Goal: Contribute content: Contribute content

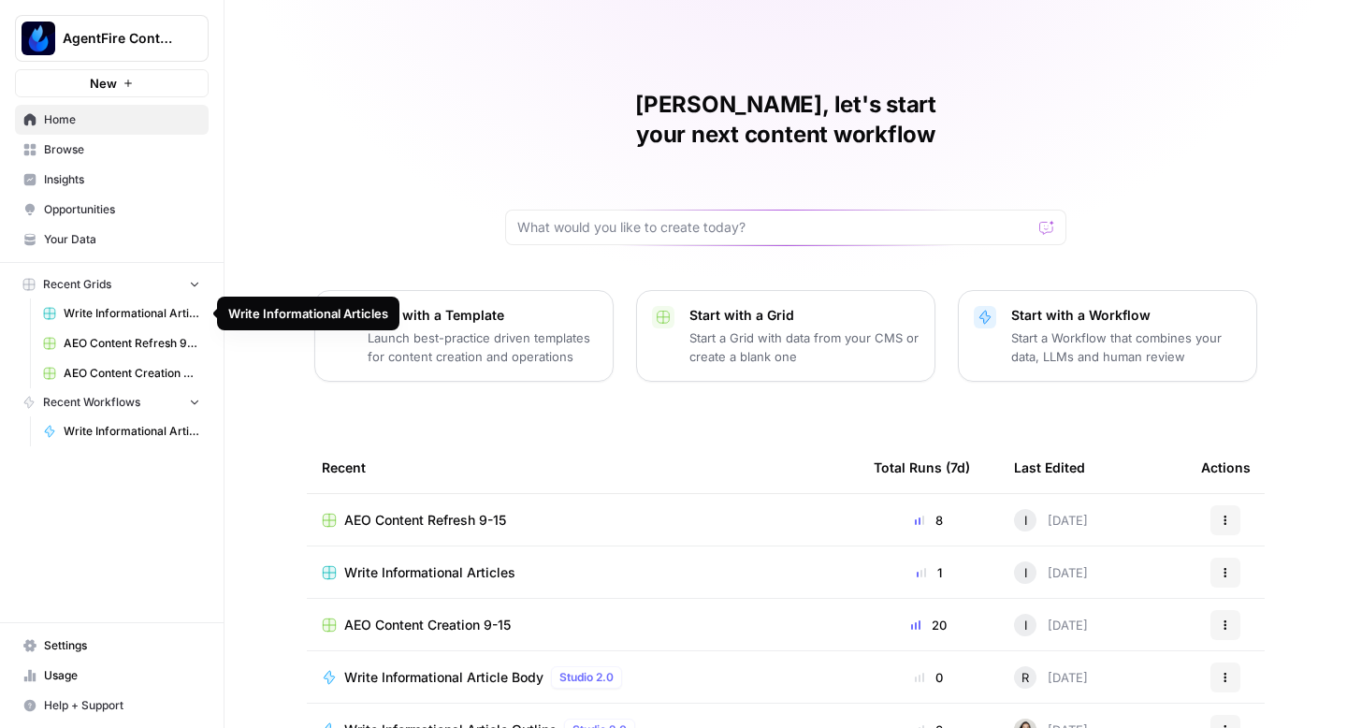
click at [109, 345] on span "AEO Content Refresh 9-15" at bounding box center [132, 343] width 137 height 17
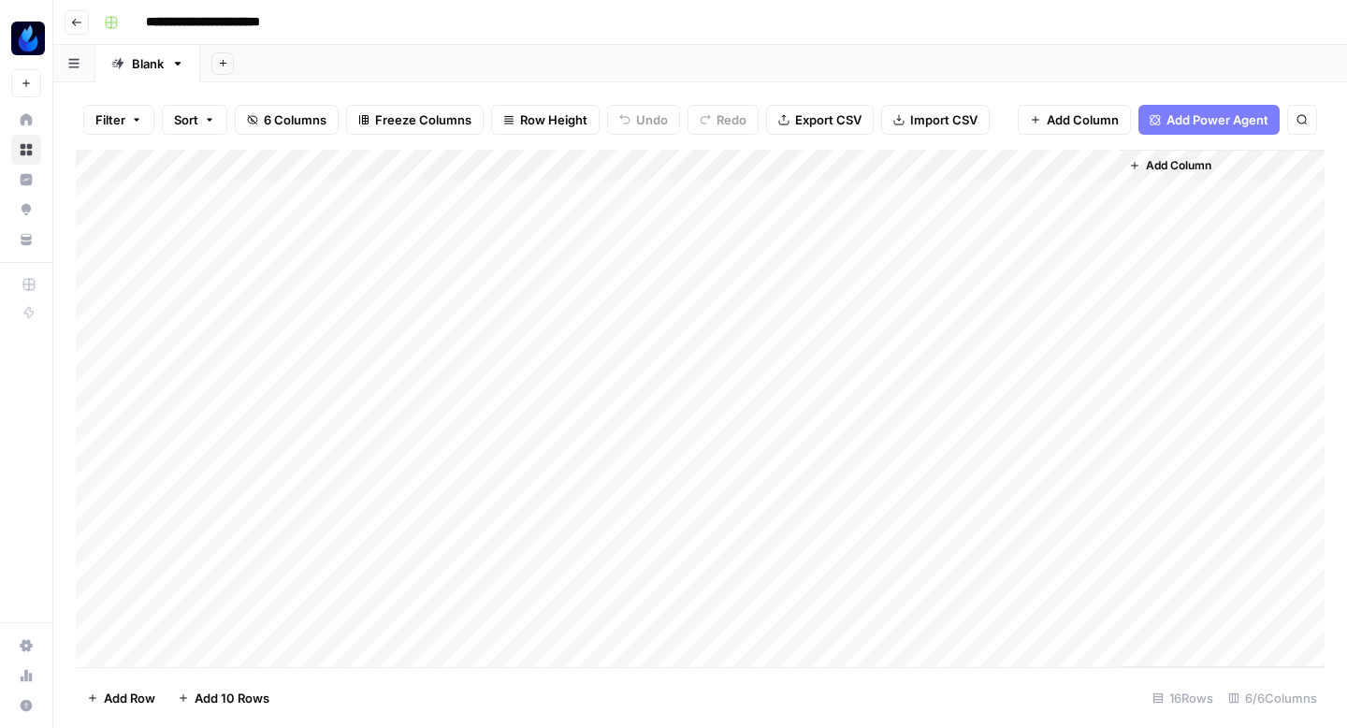
click at [79, 21] on icon "button" at bounding box center [76, 22] width 11 height 11
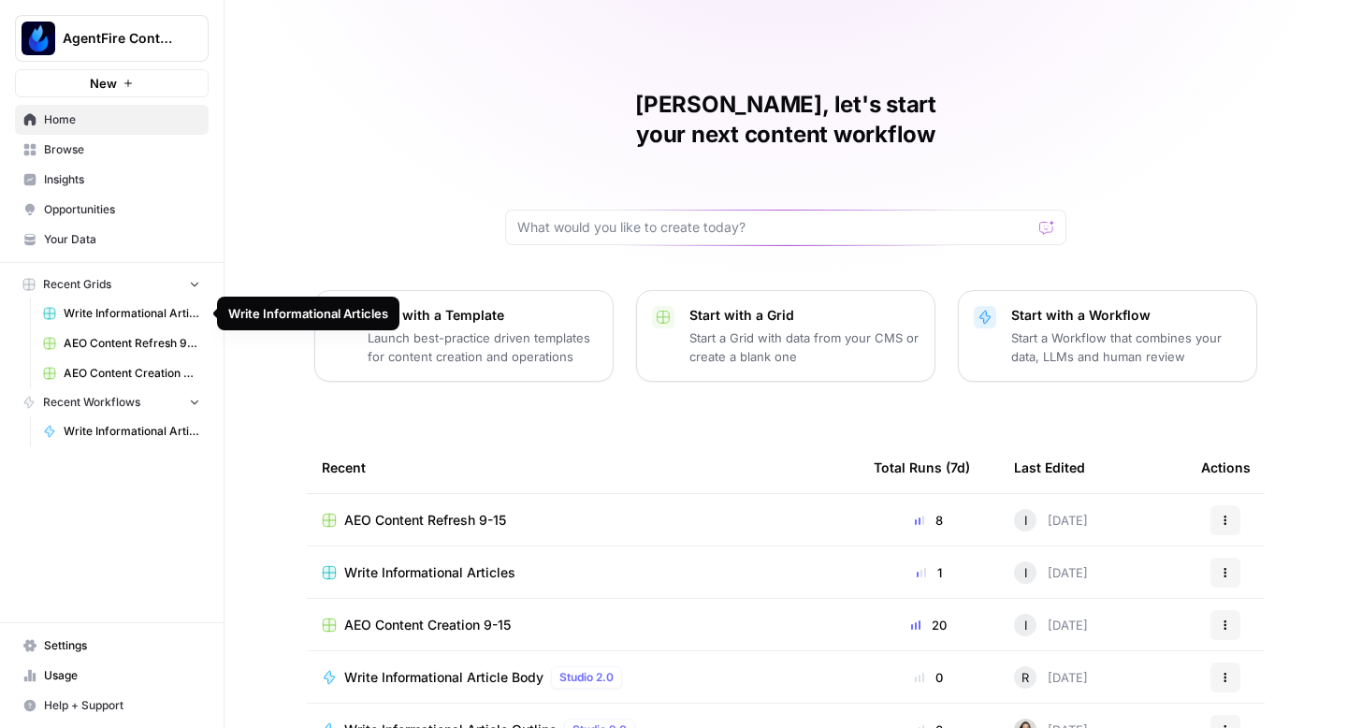
click at [110, 207] on span "Opportunities" at bounding box center [122, 209] width 156 height 17
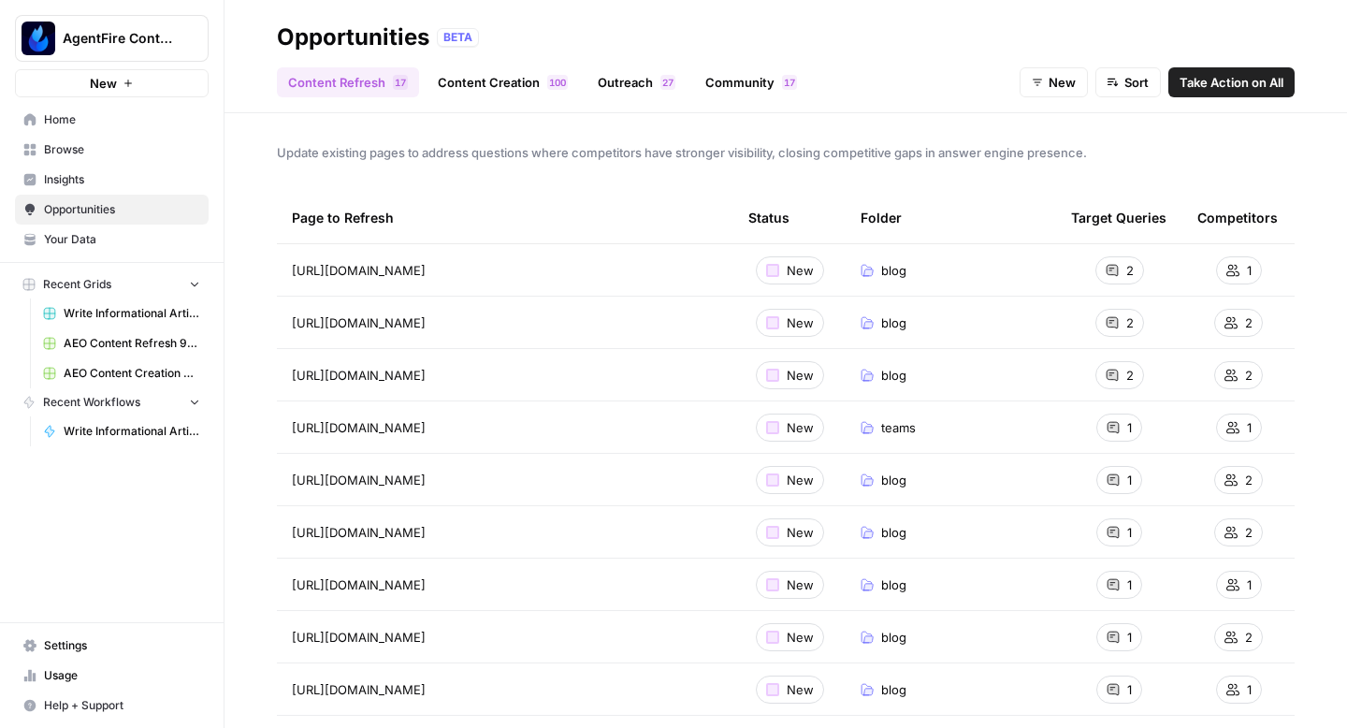
click at [1199, 82] on span "Take Action on All" at bounding box center [1231, 82] width 104 height 19
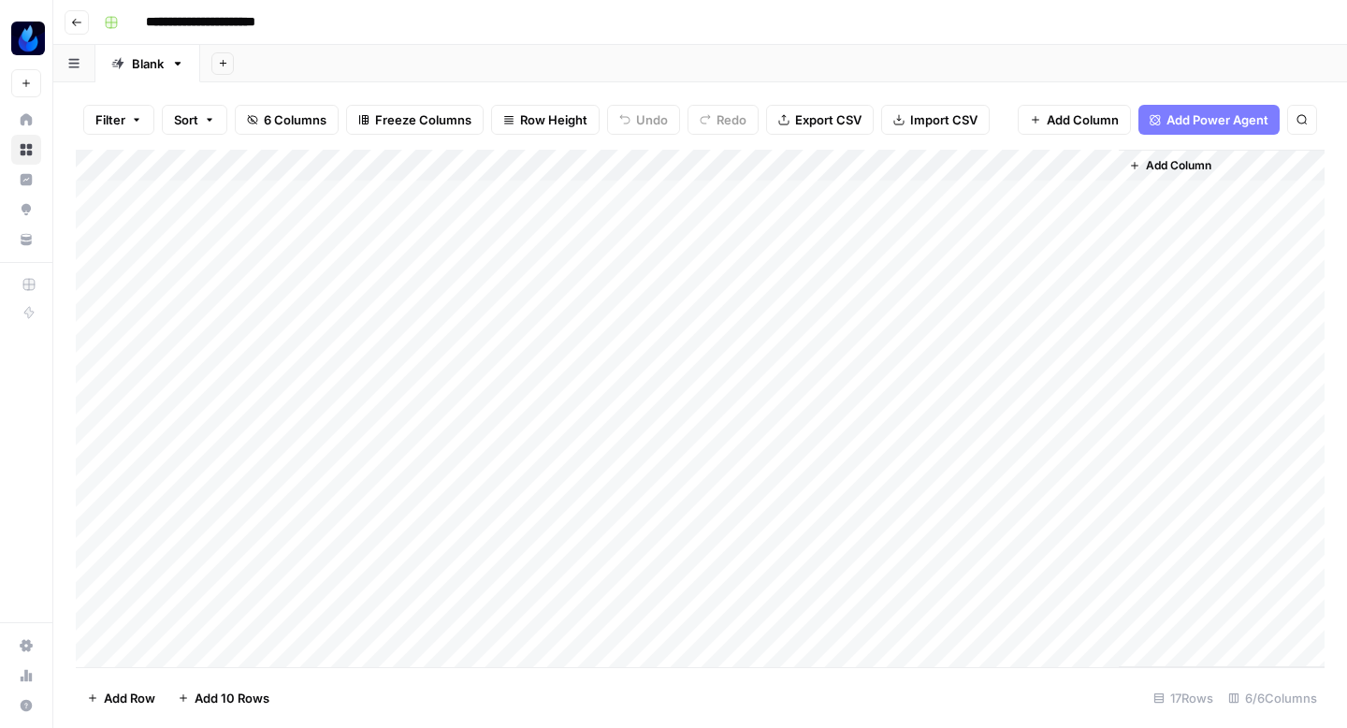
click at [291, 19] on input "**********" at bounding box center [221, 22] width 169 height 30
type input "**********"
click at [550, 200] on div "Add Column" at bounding box center [700, 408] width 1249 height 517
click at [423, 191] on div "Add Column" at bounding box center [700, 408] width 1249 height 517
click at [544, 186] on div "Add Column" at bounding box center [700, 408] width 1249 height 517
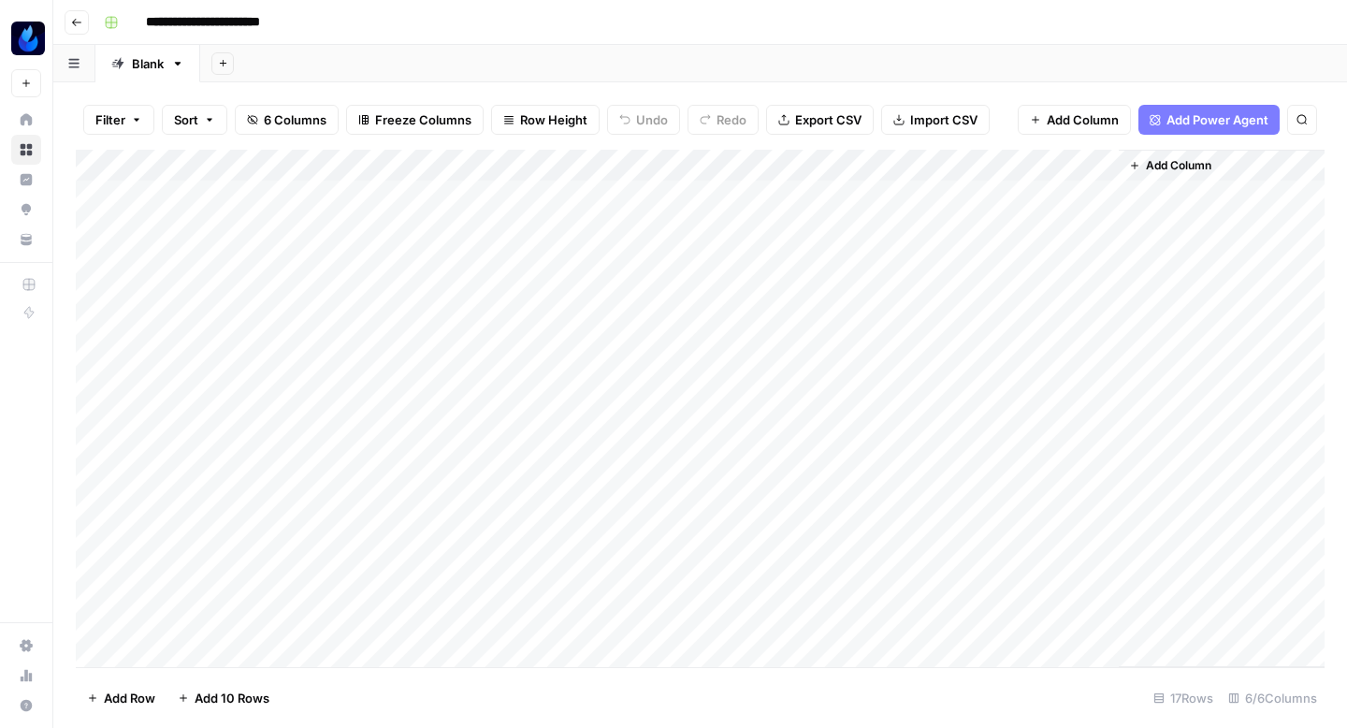
click at [538, 197] on div "Add Column" at bounding box center [700, 408] width 1249 height 517
click at [543, 90] on div "Filter Sort 6 Columns Freeze Columns Row Height Undo Redo Export CSV Import CSV…" at bounding box center [700, 120] width 1249 height 60
click at [508, 226] on div "Add Column" at bounding box center [700, 408] width 1249 height 517
click at [412, 224] on div "Add Column" at bounding box center [700, 408] width 1249 height 517
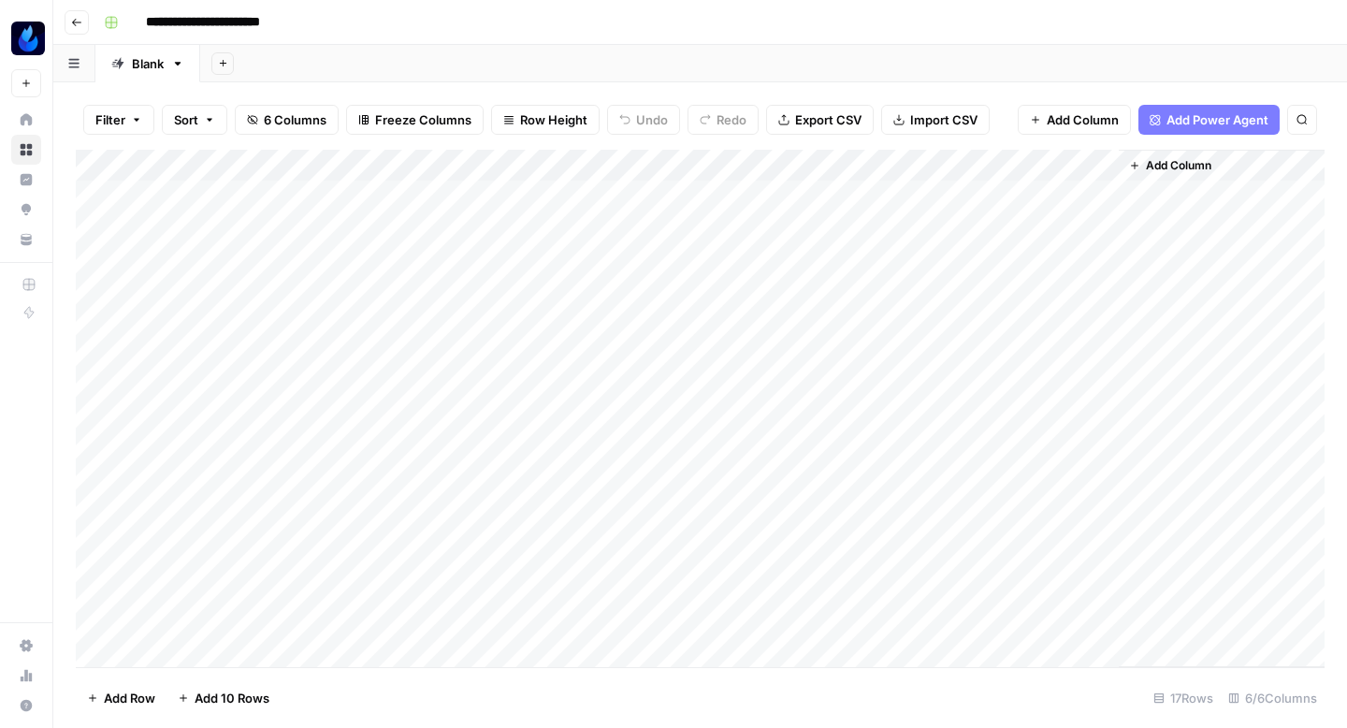
click at [424, 224] on div "Add Column" at bounding box center [700, 408] width 1249 height 517
click at [697, 190] on div "Add Column" at bounding box center [700, 408] width 1249 height 517
click at [543, 255] on div "Add Column" at bounding box center [700, 408] width 1249 height 517
click at [397, 257] on div "Add Column" at bounding box center [700, 408] width 1249 height 517
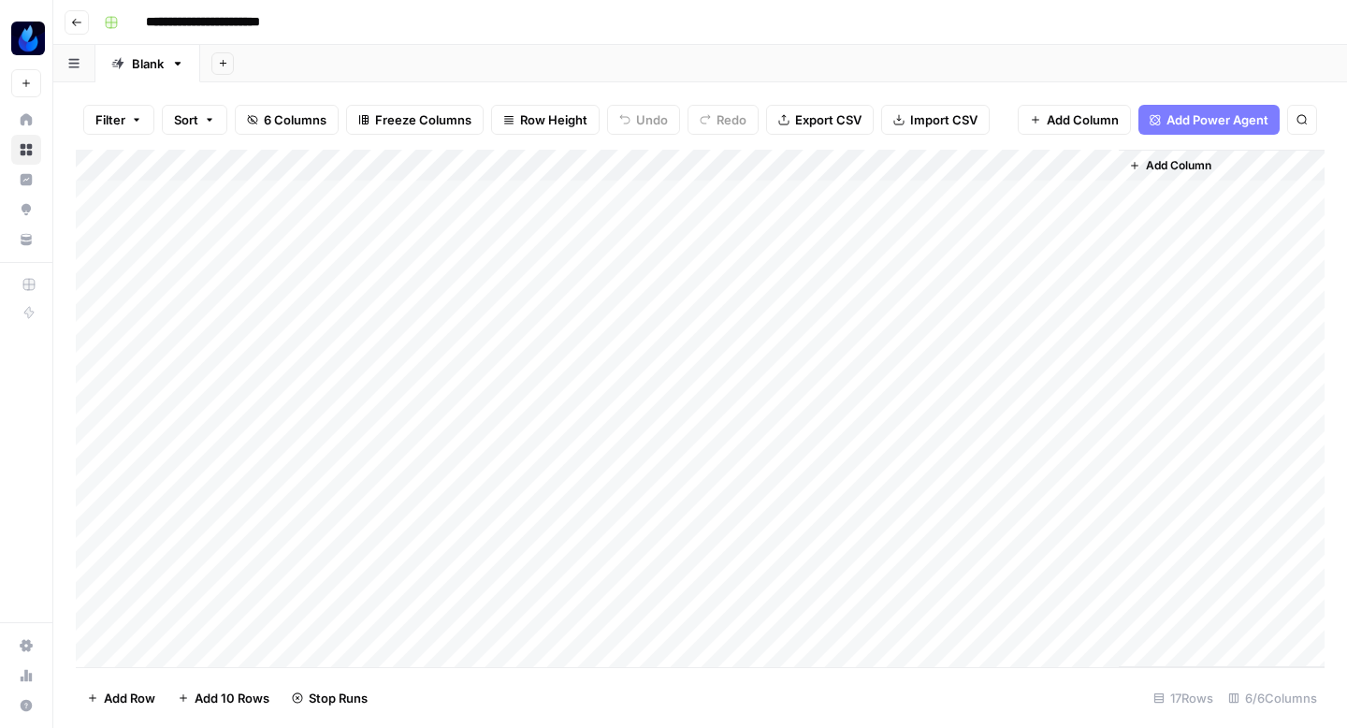
click at [429, 257] on div "Add Column" at bounding box center [700, 408] width 1249 height 517
click at [472, 291] on div "Add Column" at bounding box center [700, 408] width 1249 height 517
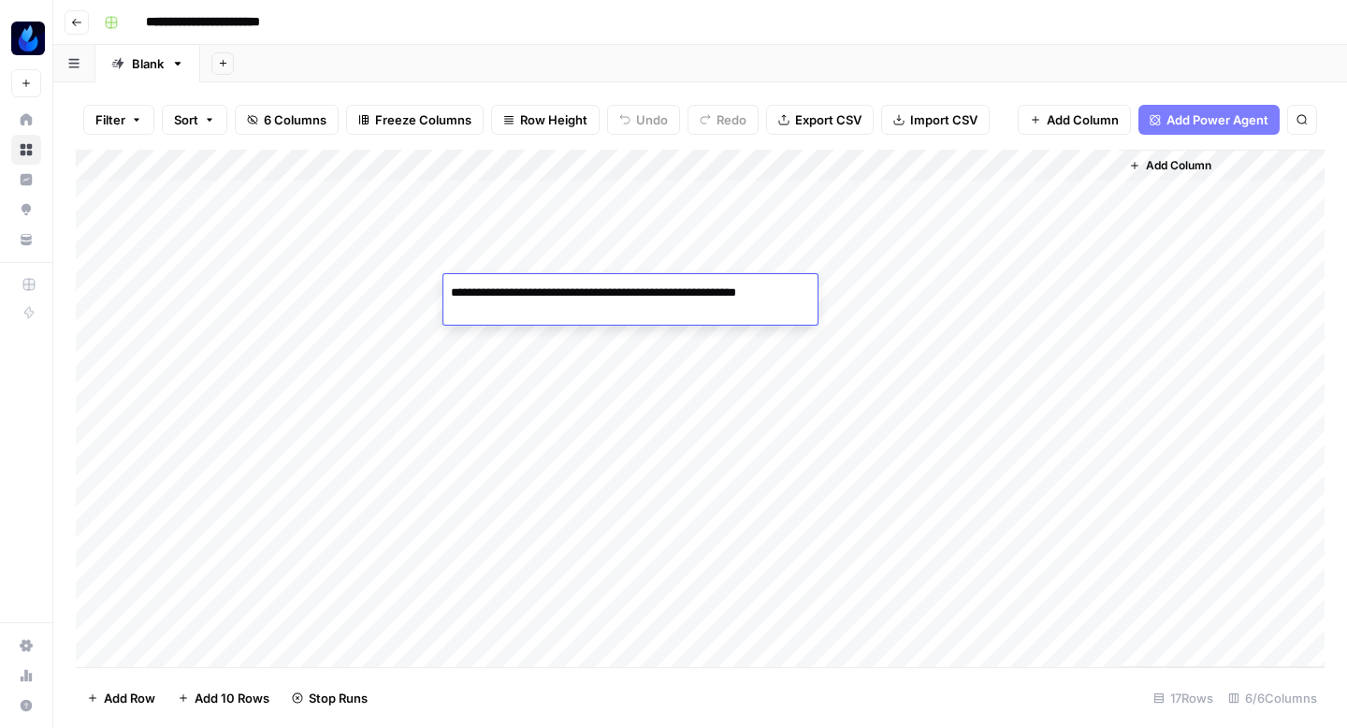
click at [472, 291] on textarea "**********" at bounding box center [630, 302] width 374 height 45
click at [375, 286] on div "Add Column" at bounding box center [700, 408] width 1249 height 517
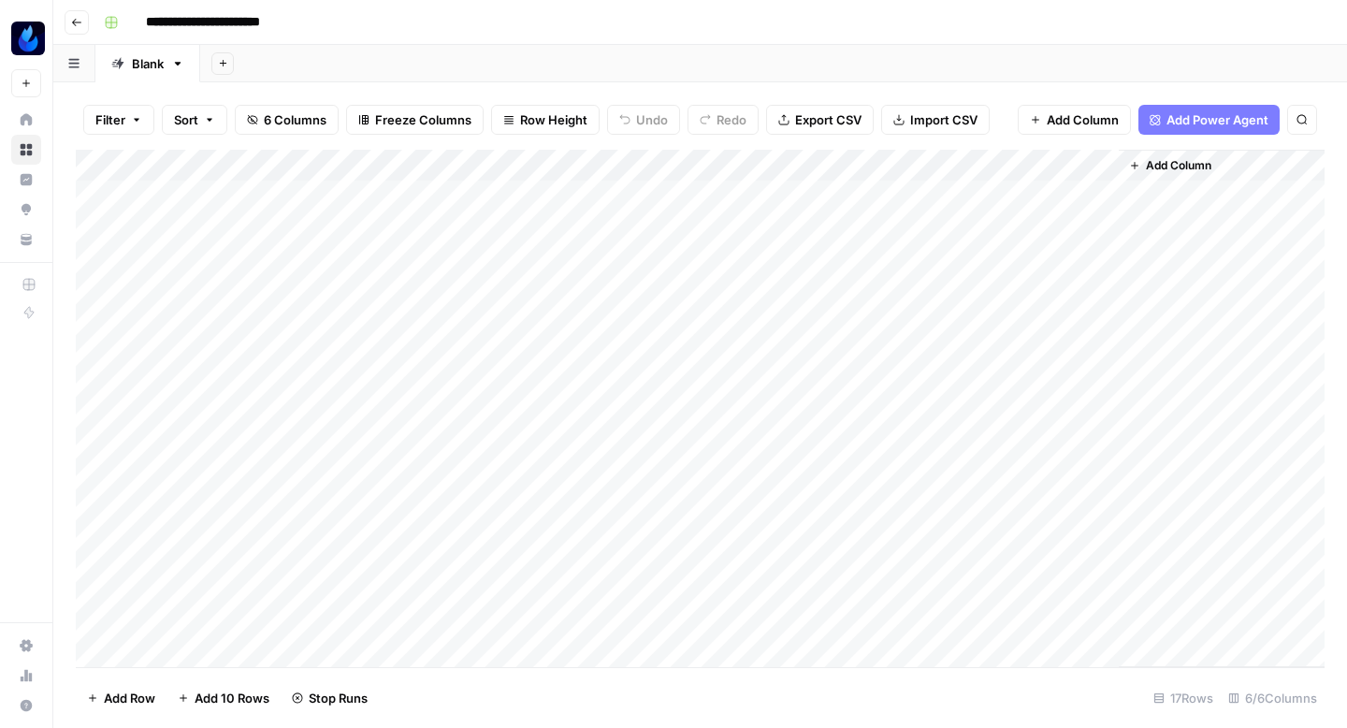
click at [415, 286] on div "Add Column" at bounding box center [700, 408] width 1249 height 517
click at [451, 362] on div "Add Column" at bounding box center [700, 408] width 1249 height 517
click at [422, 283] on div "Add Column" at bounding box center [700, 408] width 1249 height 517
click at [415, 317] on div "Add Column" at bounding box center [700, 408] width 1249 height 517
click at [428, 316] on div "Add Column" at bounding box center [700, 408] width 1249 height 517
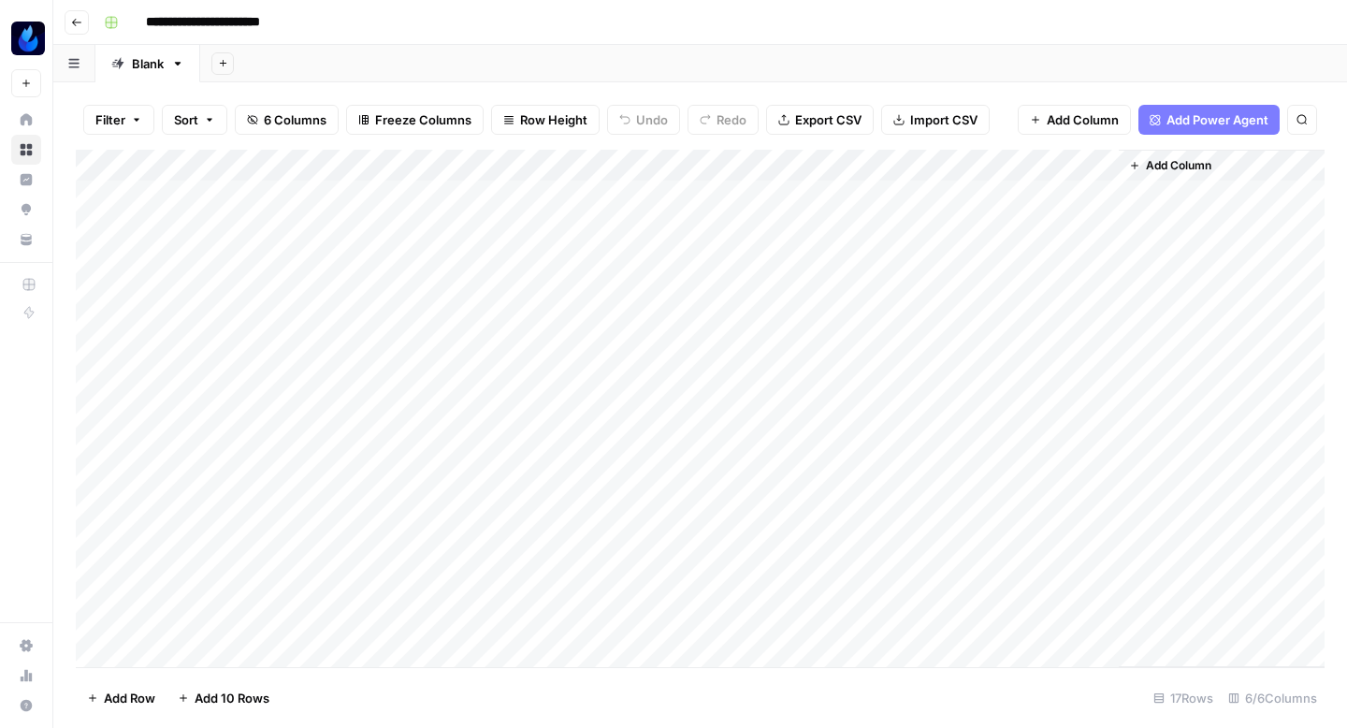
click at [542, 318] on div "Add Column" at bounding box center [700, 408] width 1249 height 517
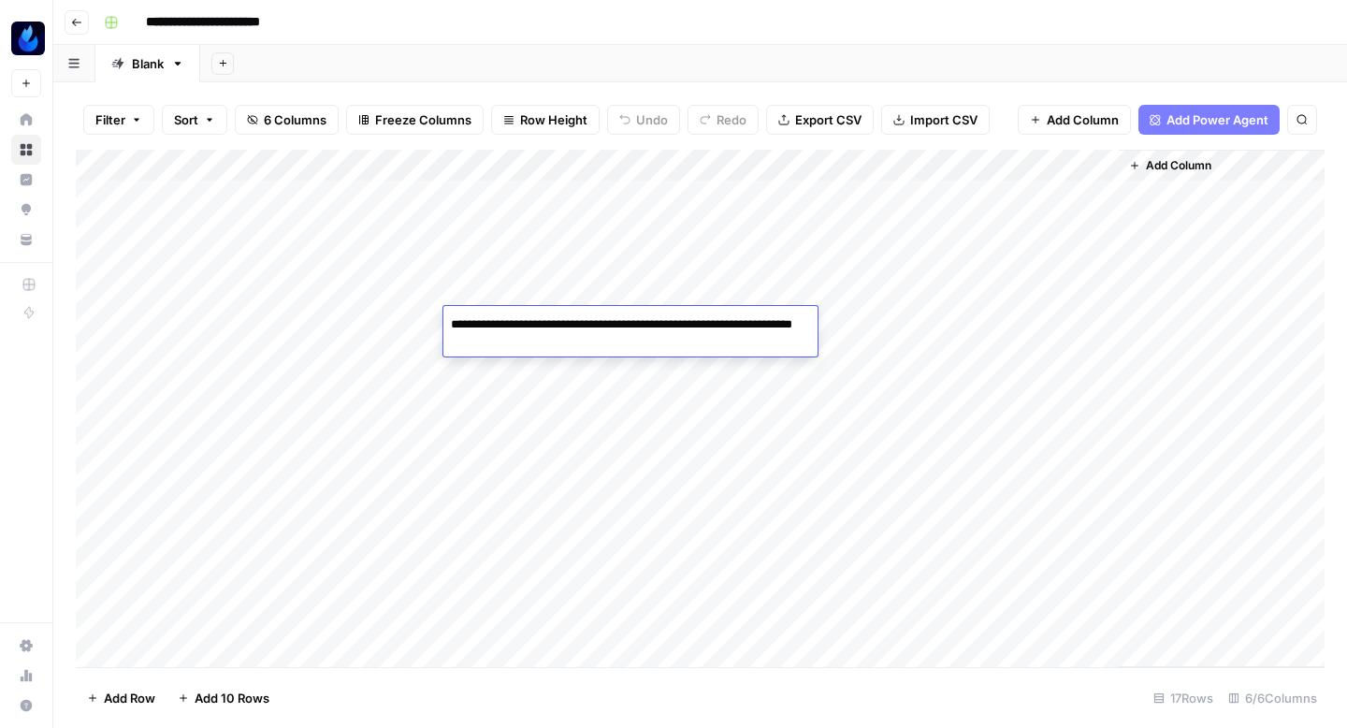
click at [523, 420] on div "Add Column" at bounding box center [700, 408] width 1249 height 517
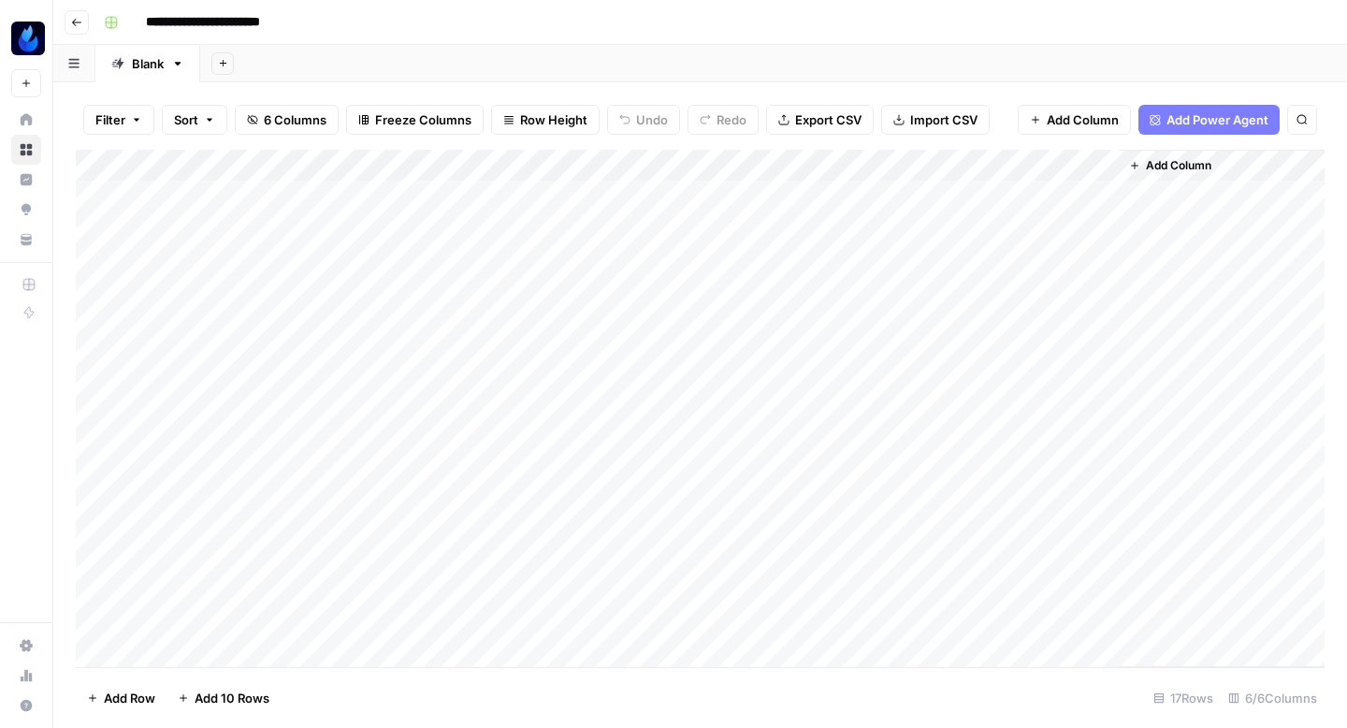
click at [550, 318] on div "Add Column" at bounding box center [700, 408] width 1249 height 517
click at [700, 317] on div "Add Column" at bounding box center [700, 408] width 1249 height 517
click at [542, 356] on div "Add Column" at bounding box center [700, 408] width 1249 height 517
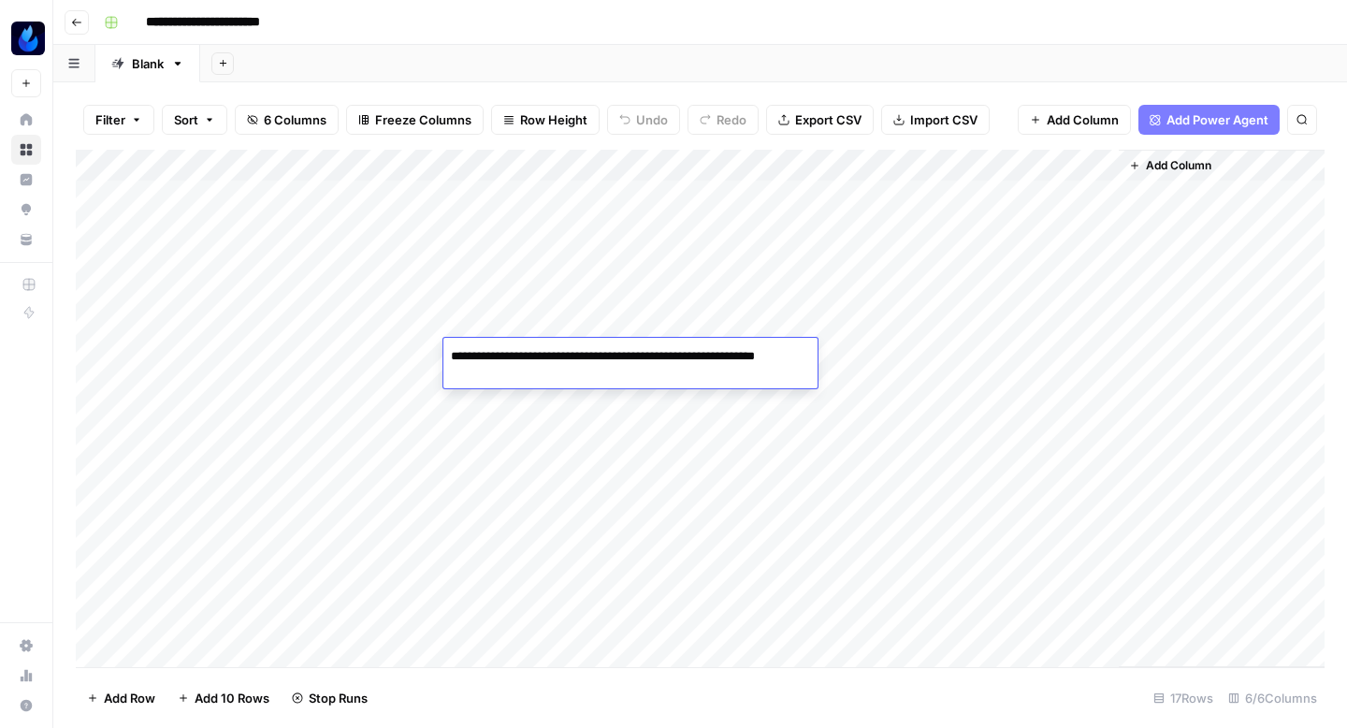
click at [499, 404] on div "Add Column" at bounding box center [700, 408] width 1249 height 517
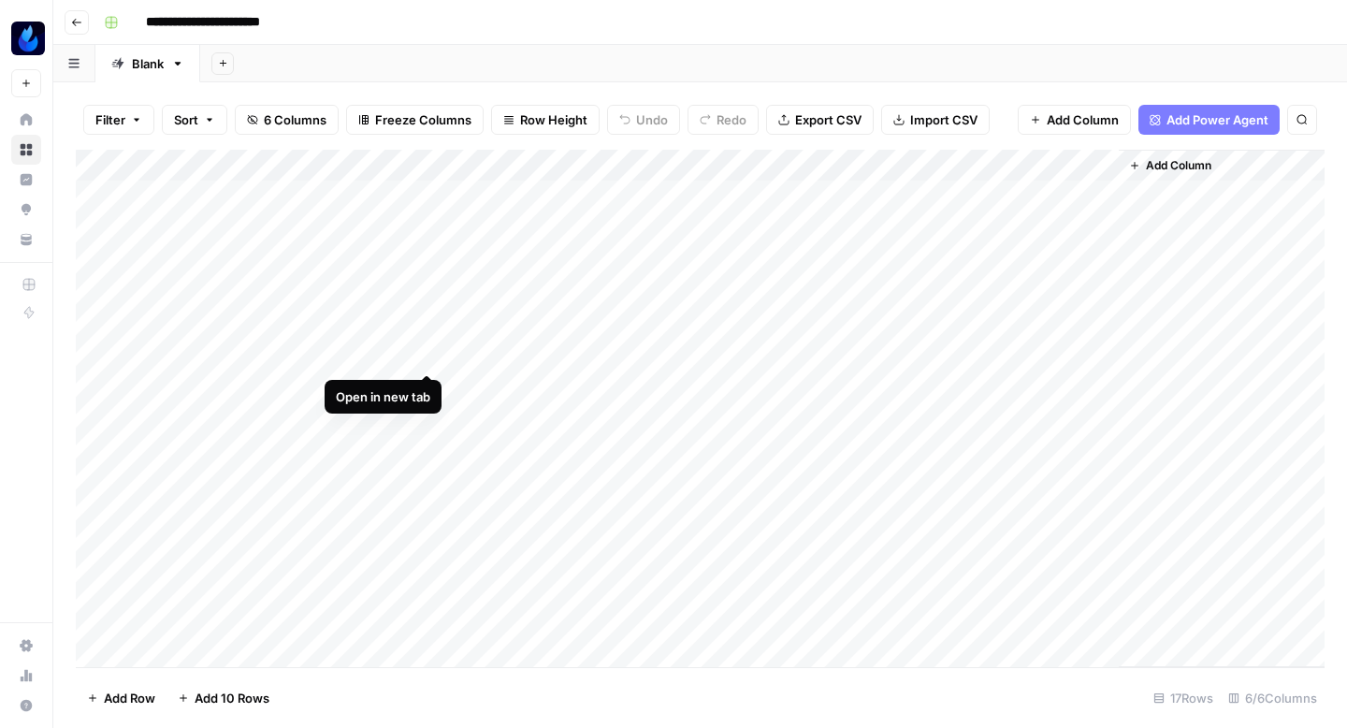
click at [424, 352] on div "Add Column" at bounding box center [700, 408] width 1249 height 517
click at [698, 346] on div "Add Column" at bounding box center [700, 408] width 1249 height 517
click at [540, 383] on div "Add Column" at bounding box center [700, 408] width 1249 height 517
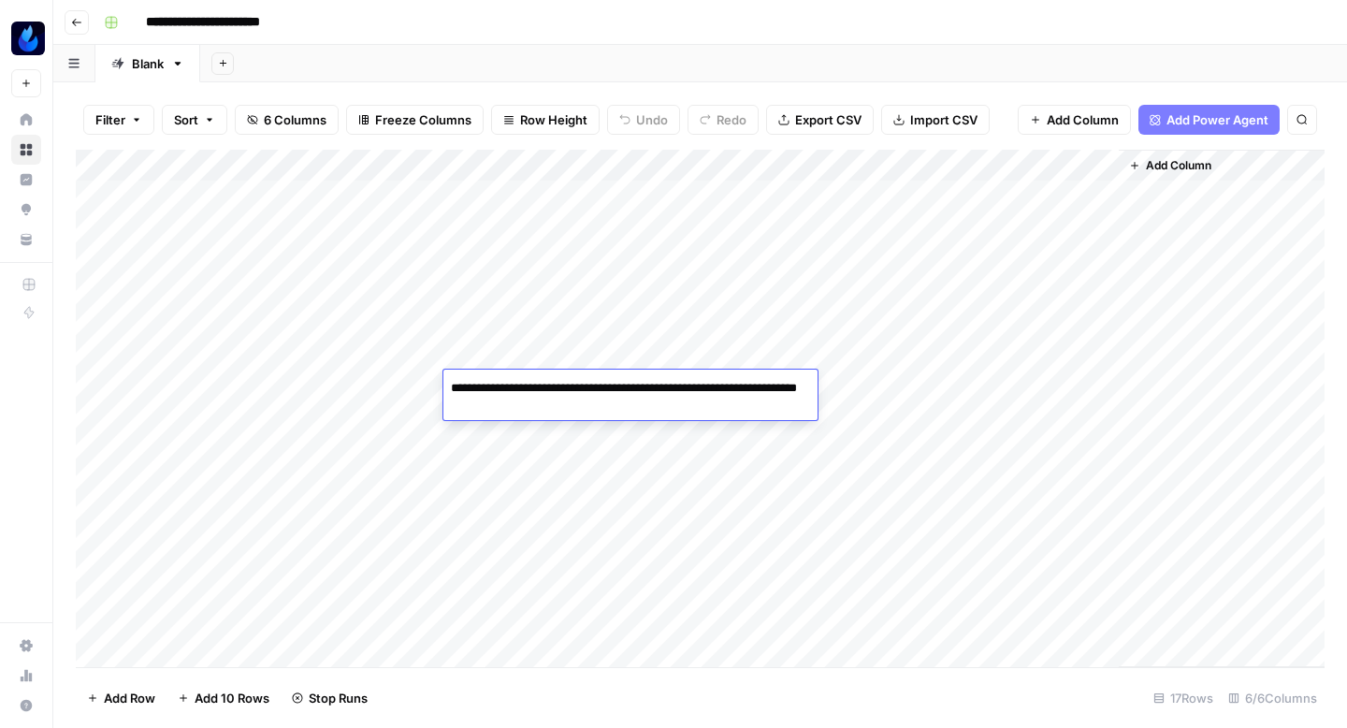
click at [399, 391] on div "Add Column" at bounding box center [700, 408] width 1249 height 517
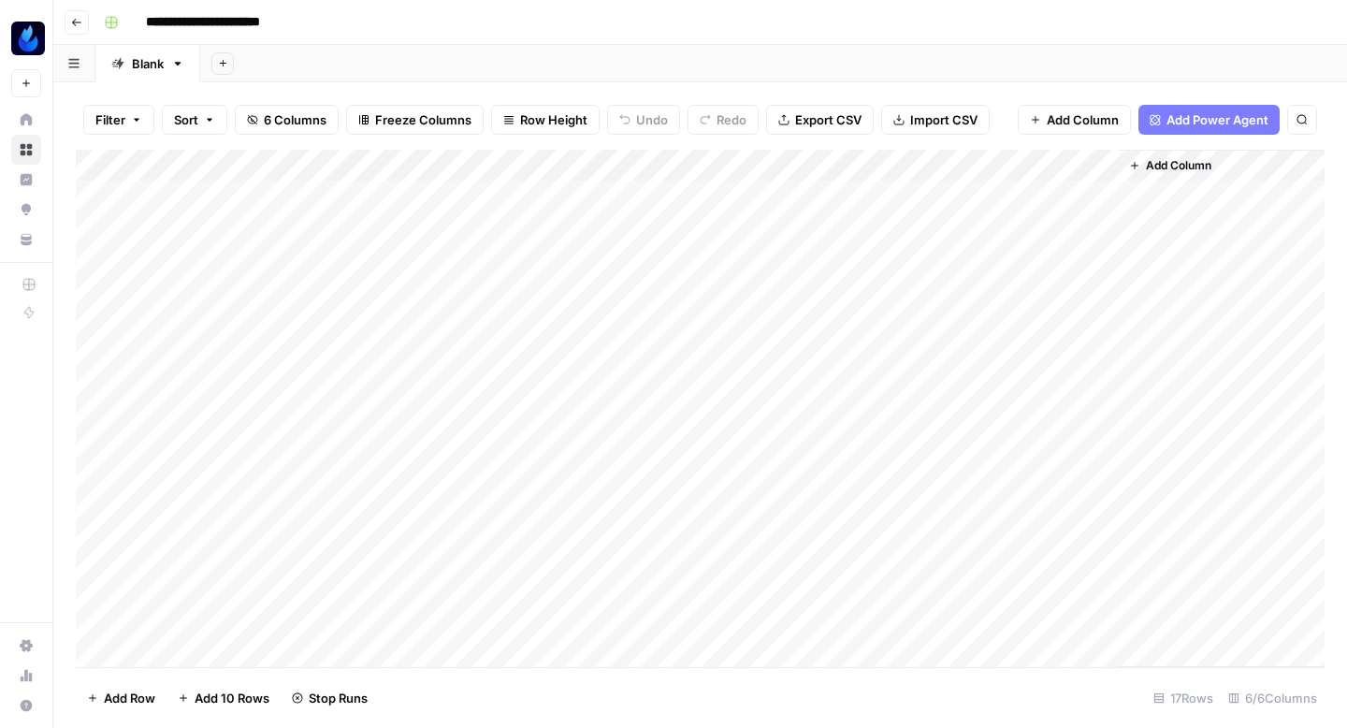
click at [437, 371] on div "Add Column" at bounding box center [700, 408] width 1249 height 517
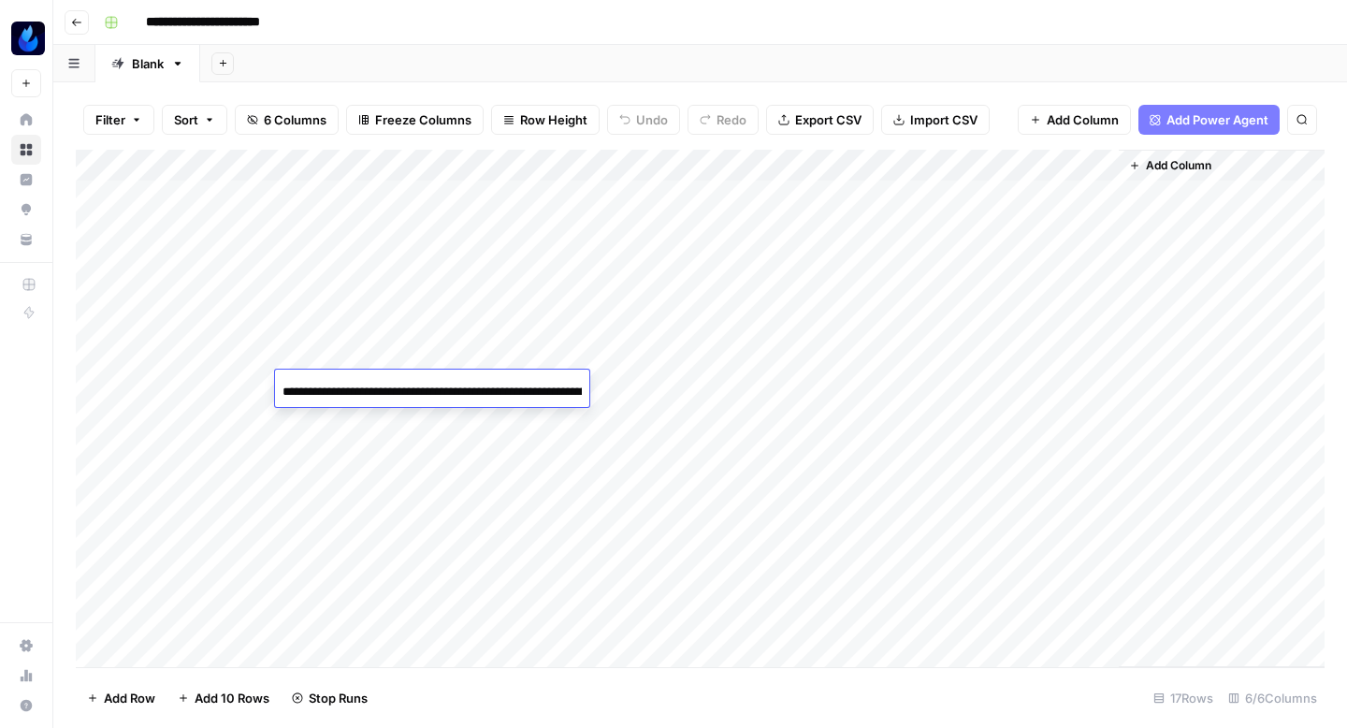
scroll to position [0, 304]
click at [513, 435] on div "Add Column" at bounding box center [700, 408] width 1249 height 517
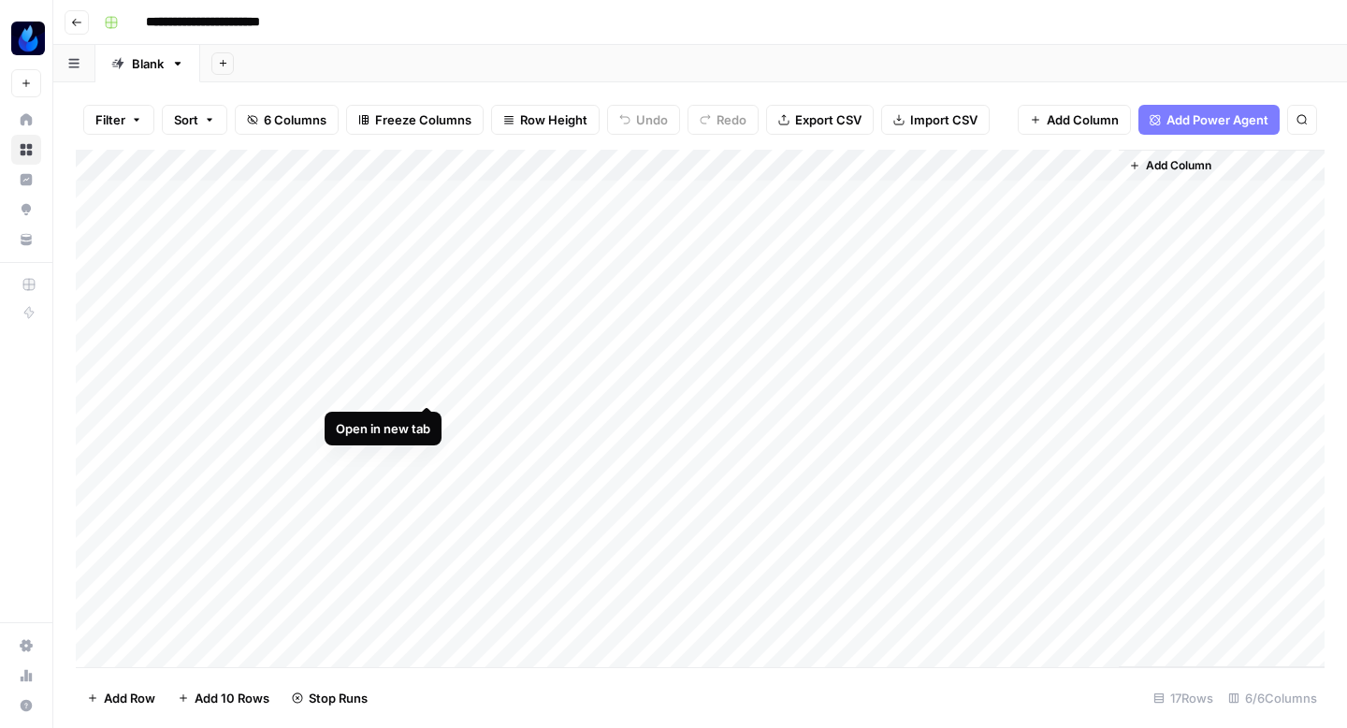
click at [426, 383] on div "Add Column" at bounding box center [700, 408] width 1249 height 517
click at [694, 379] on div "Add Column" at bounding box center [700, 408] width 1249 height 517
click at [547, 410] on div "Add Column" at bounding box center [700, 408] width 1249 height 517
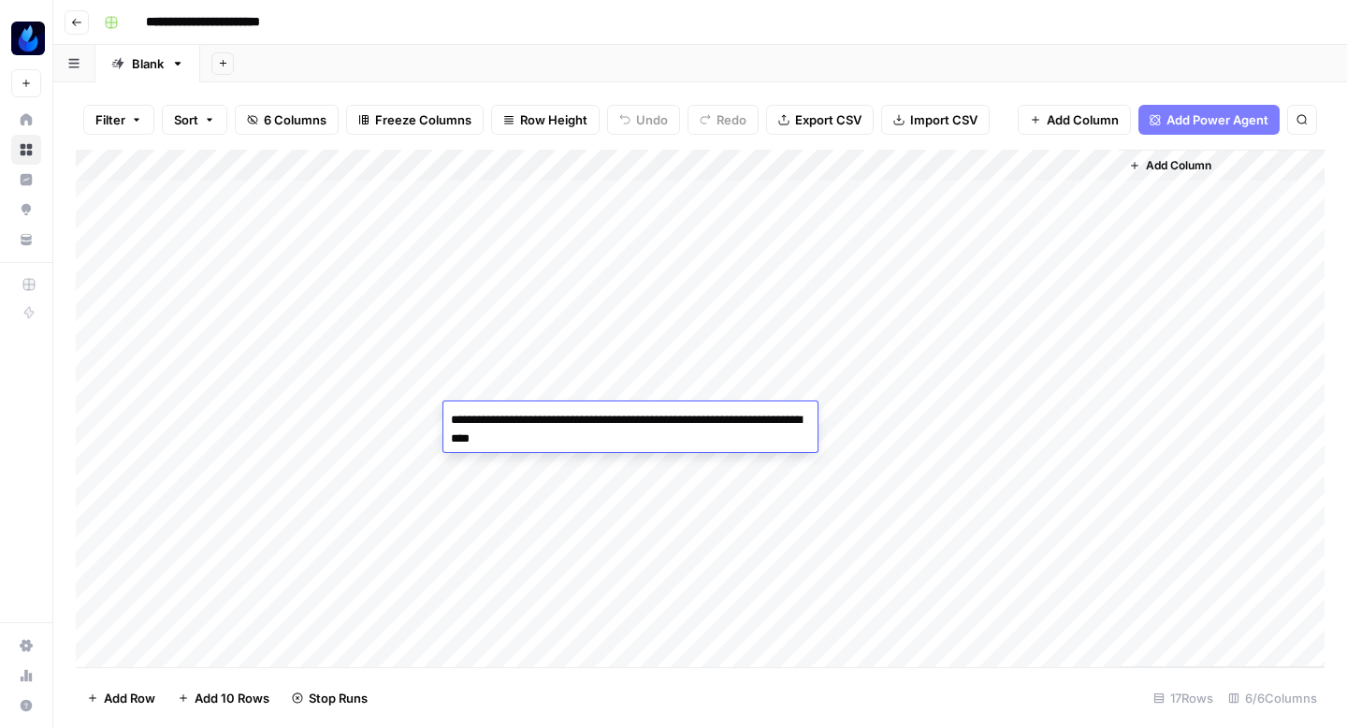
click at [504, 478] on div "Add Column" at bounding box center [700, 408] width 1249 height 517
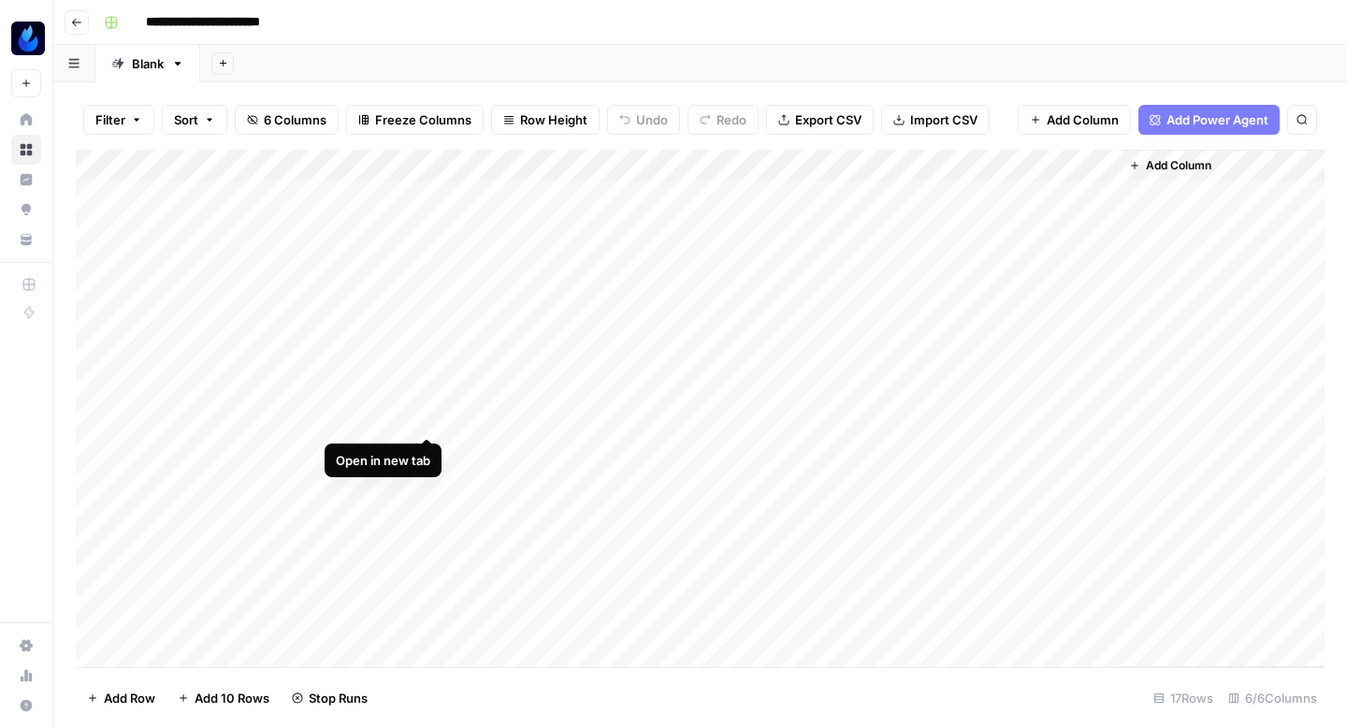
click at [425, 412] on div "Add Column" at bounding box center [700, 408] width 1249 height 517
click at [513, 449] on div "Add Column" at bounding box center [700, 408] width 1249 height 517
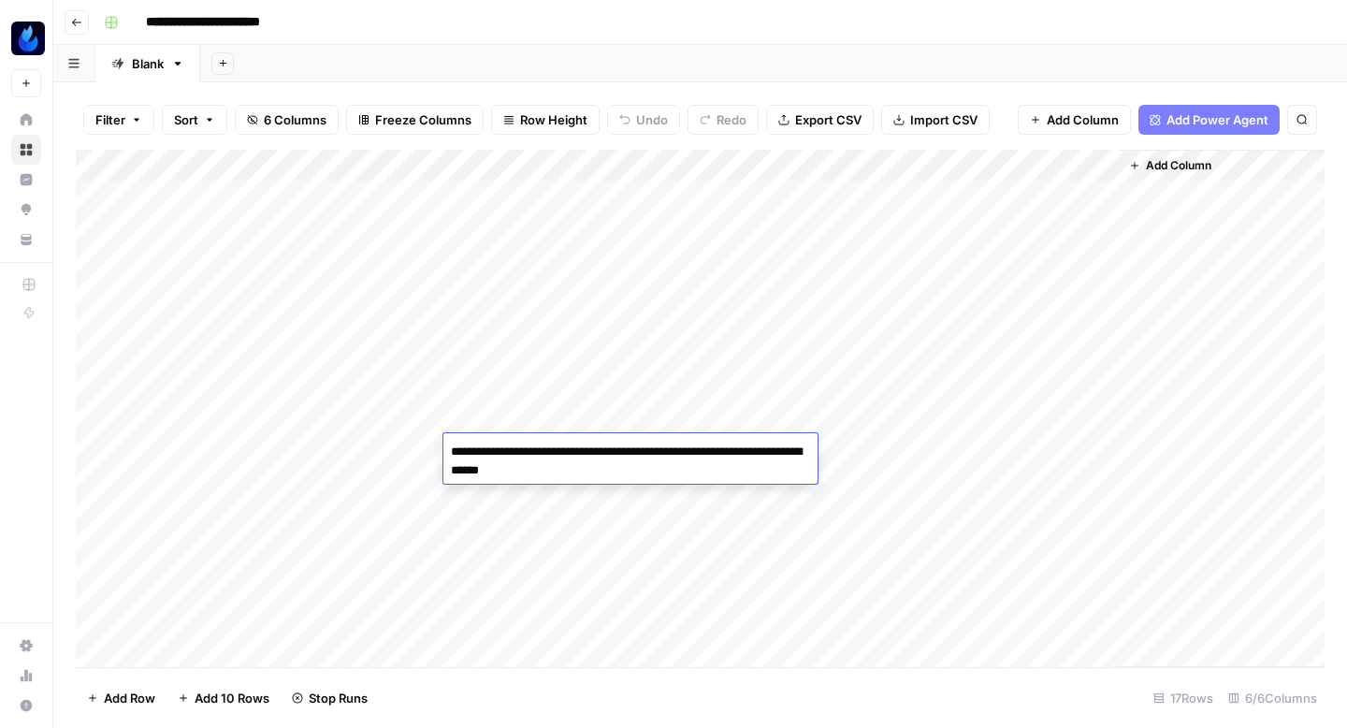
click at [482, 516] on div "Add Column" at bounding box center [700, 408] width 1249 height 517
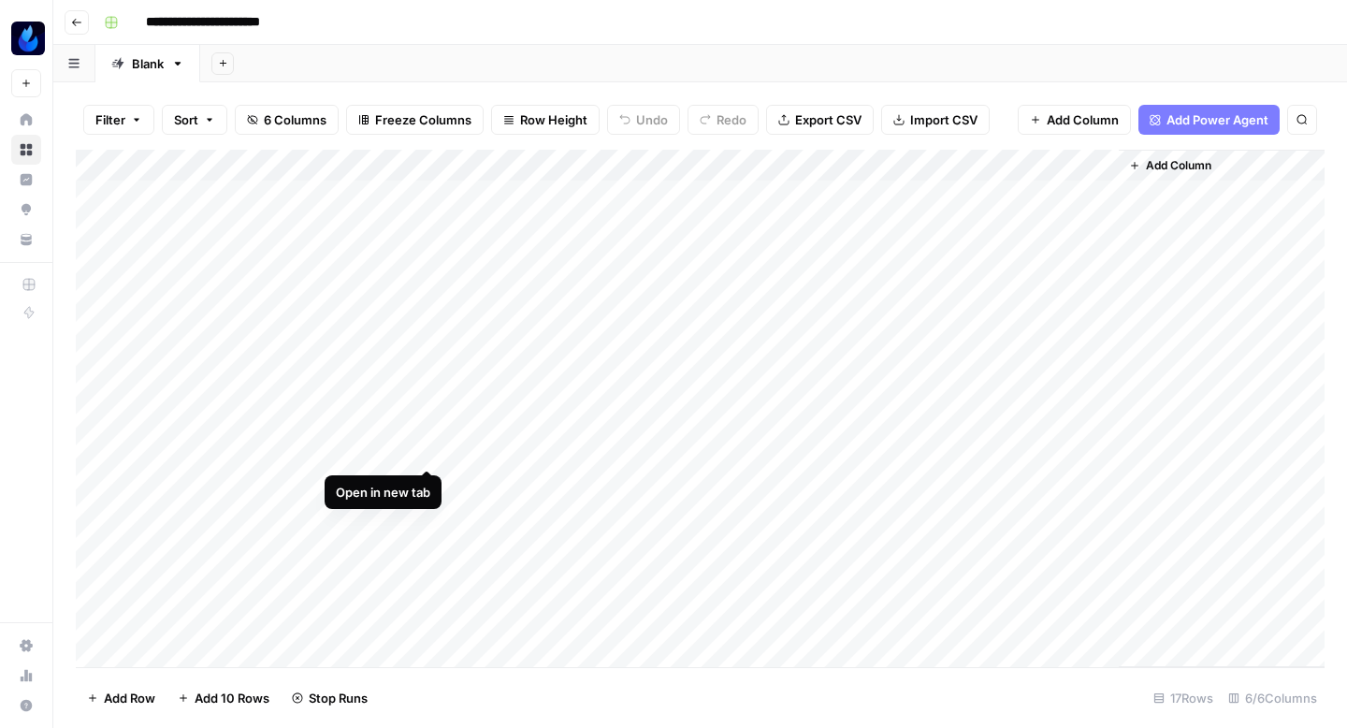
click at [423, 442] on div "Add Column" at bounding box center [700, 408] width 1249 height 517
click at [505, 487] on div "Add Column" at bounding box center [700, 408] width 1249 height 517
click at [529, 483] on div "Add Column" at bounding box center [700, 408] width 1249 height 517
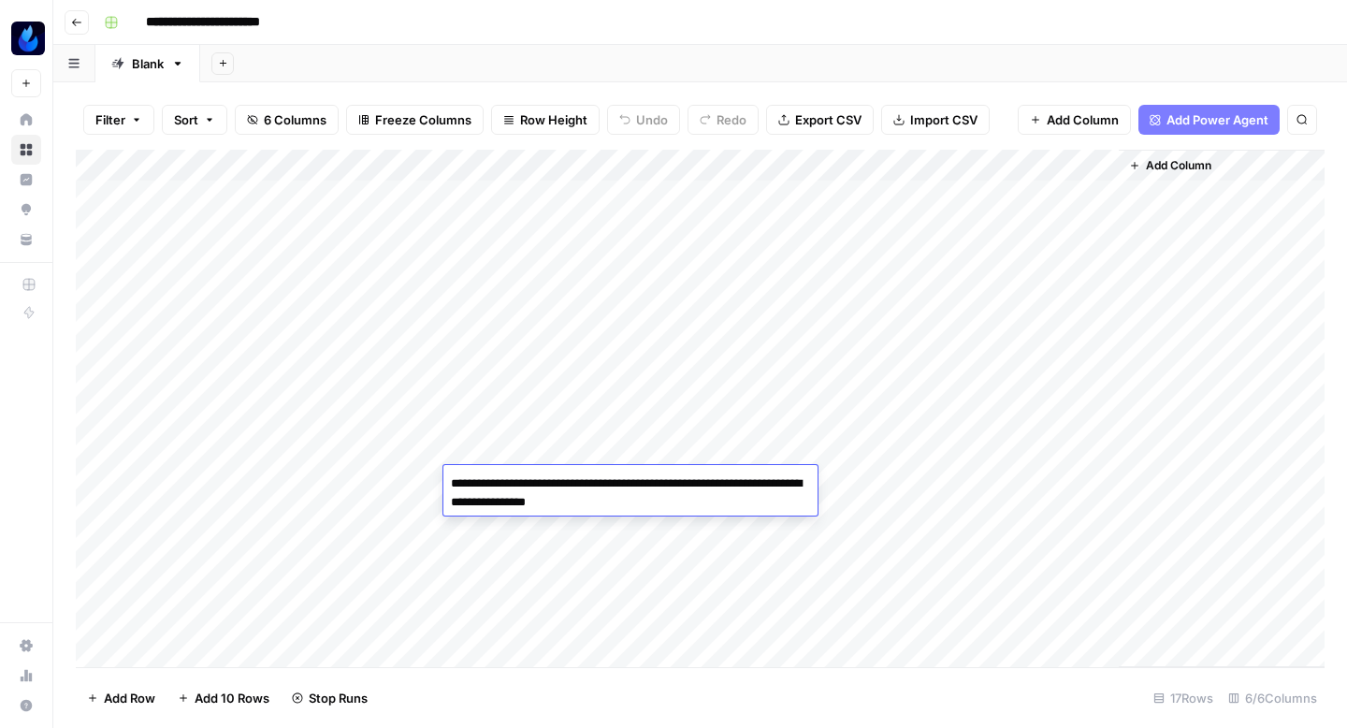
click at [503, 526] on div "Add Column" at bounding box center [700, 408] width 1249 height 517
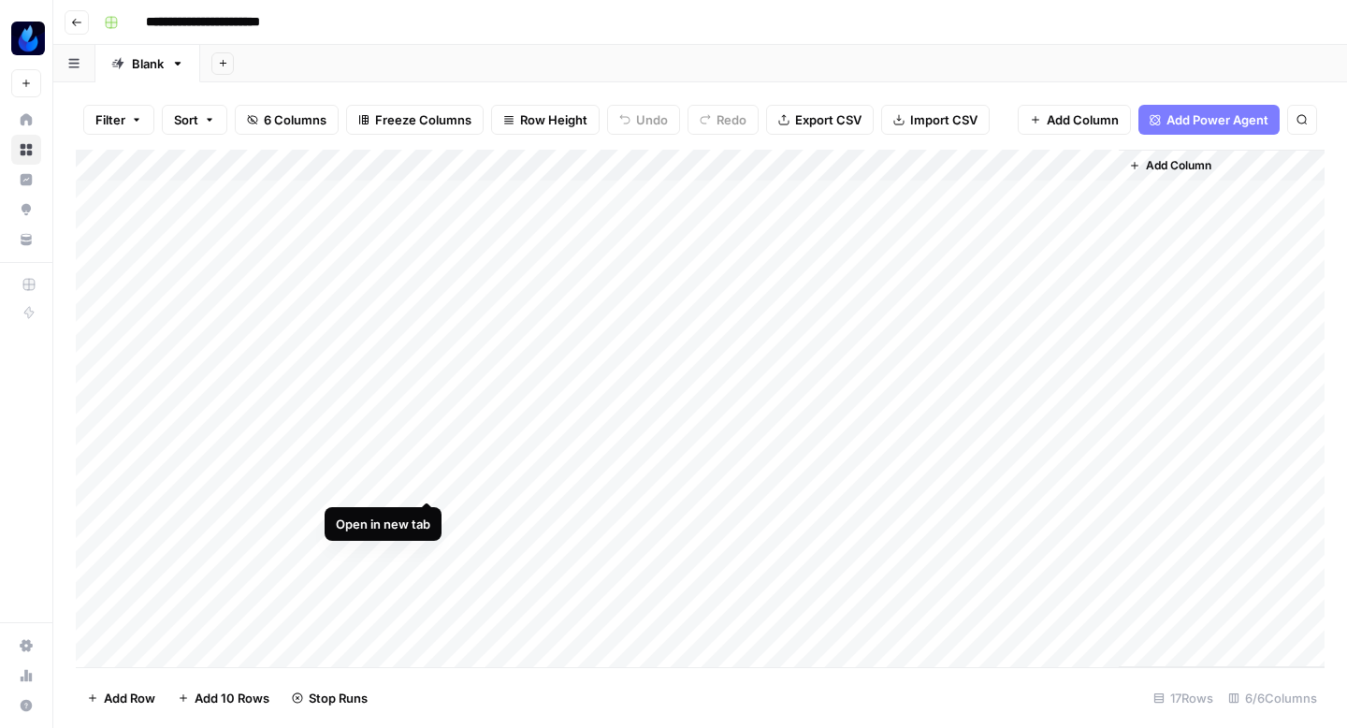
click at [429, 475] on div "Add Column" at bounding box center [700, 408] width 1249 height 517
click at [696, 478] on div "Add Column" at bounding box center [700, 408] width 1249 height 517
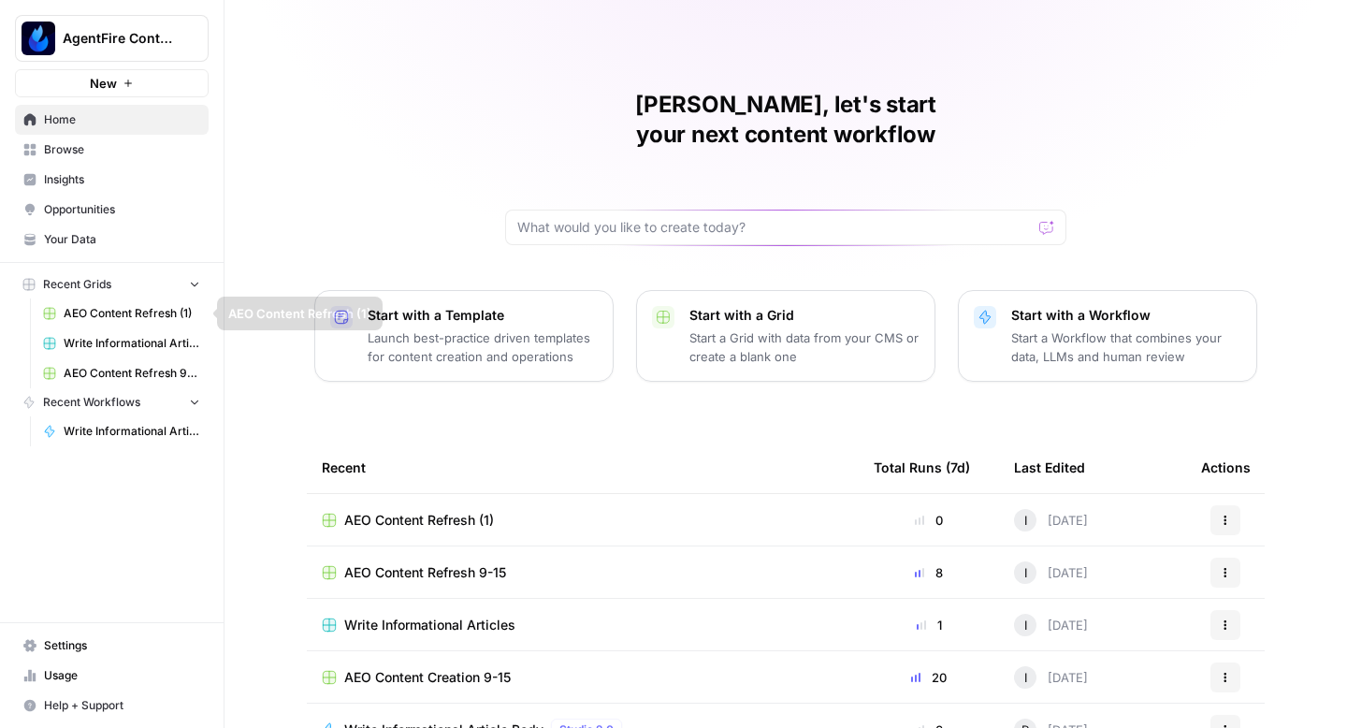
click at [92, 204] on span "Opportunities" at bounding box center [122, 209] width 156 height 17
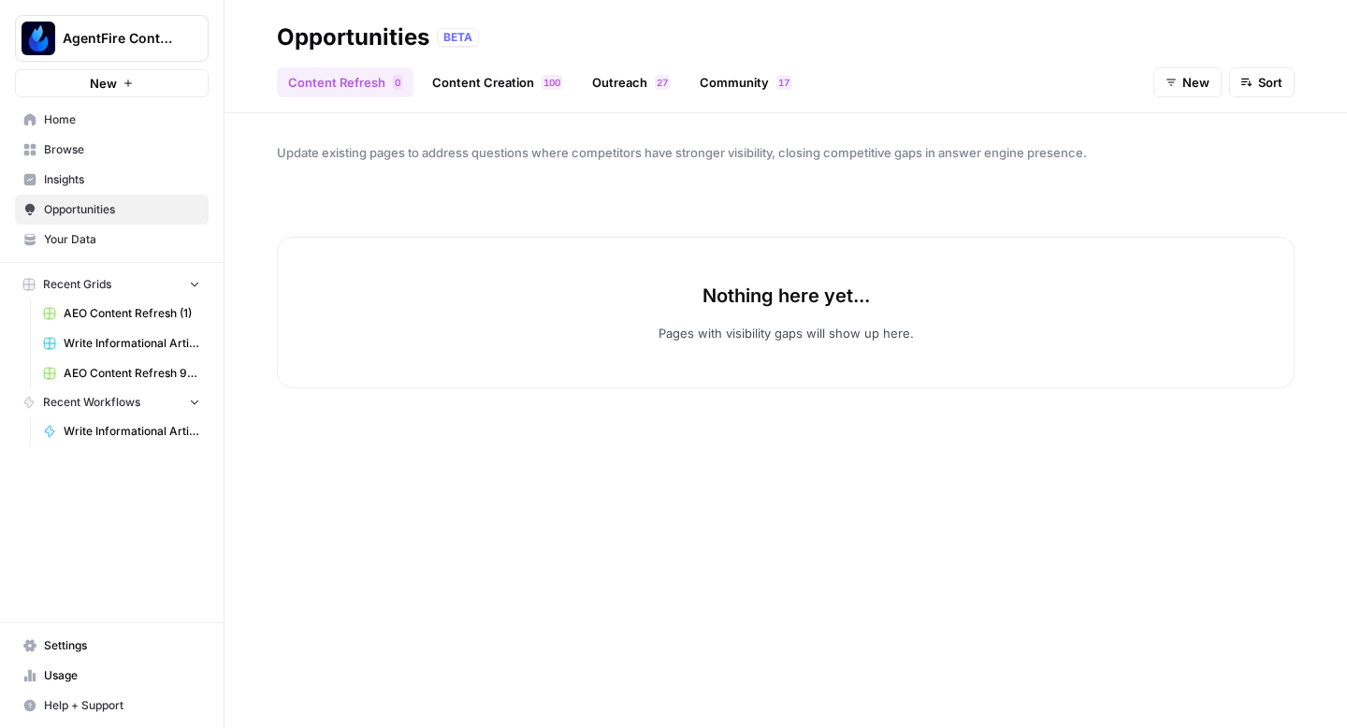
click at [495, 75] on link "Content Creation 0 0 1" at bounding box center [497, 82] width 152 height 30
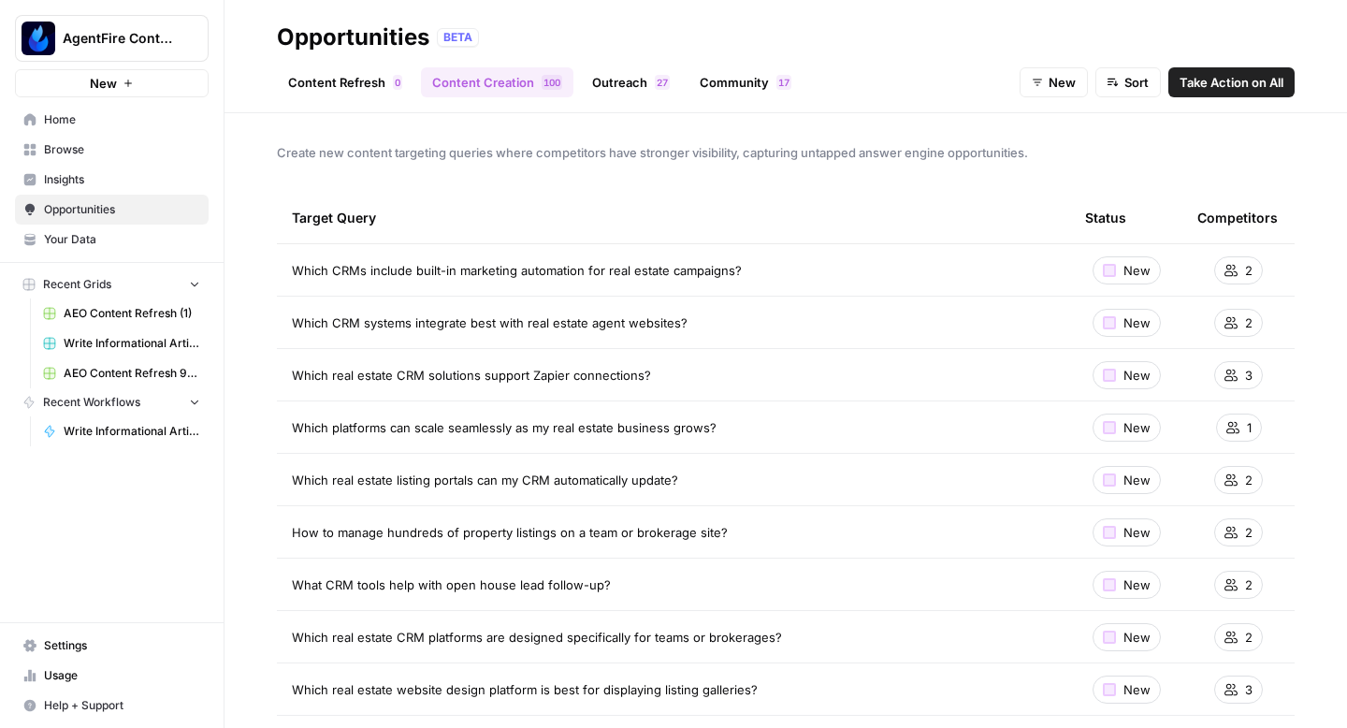
click at [1246, 77] on span "Take Action on All" at bounding box center [1231, 82] width 104 height 19
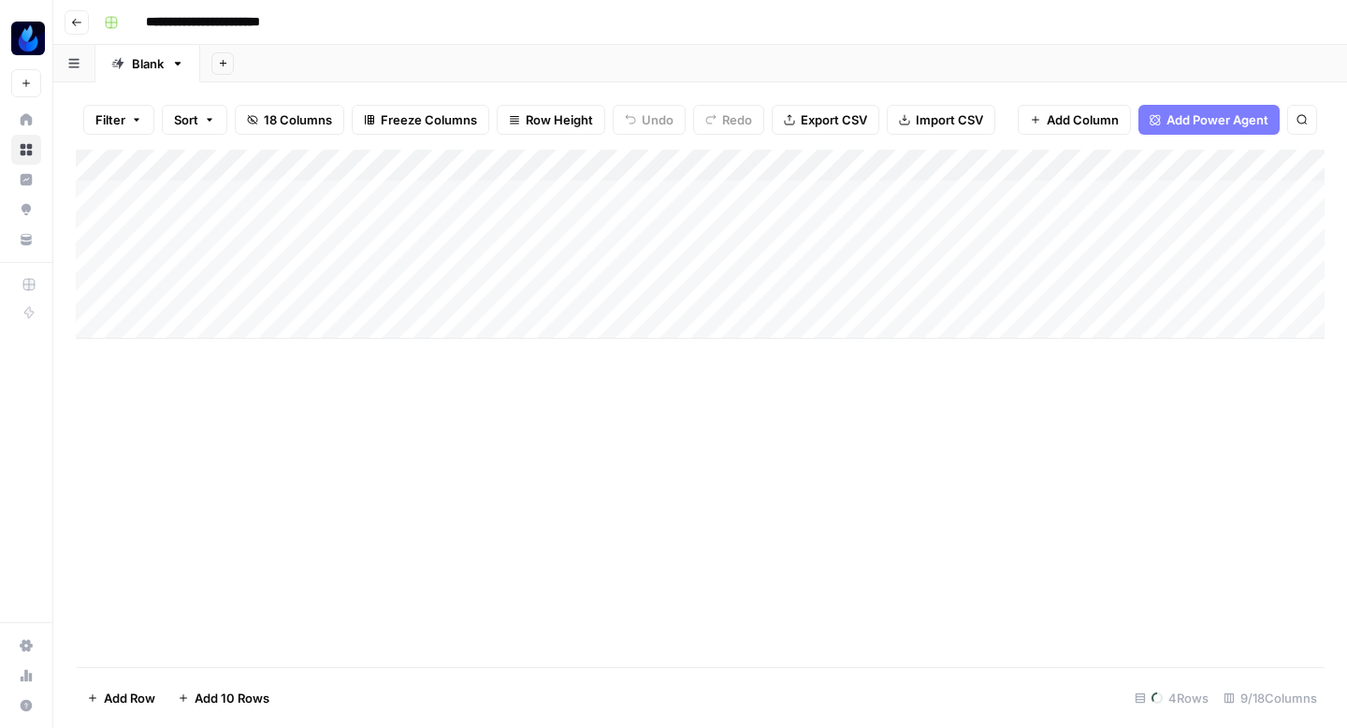
click at [289, 22] on input "**********" at bounding box center [224, 22] width 175 height 30
type input "**********"
click at [735, 192] on div "Add Column" at bounding box center [700, 408] width 1249 height 517
click at [733, 224] on div "Add Column" at bounding box center [700, 408] width 1249 height 517
click at [729, 255] on div "Add Column" at bounding box center [700, 408] width 1249 height 517
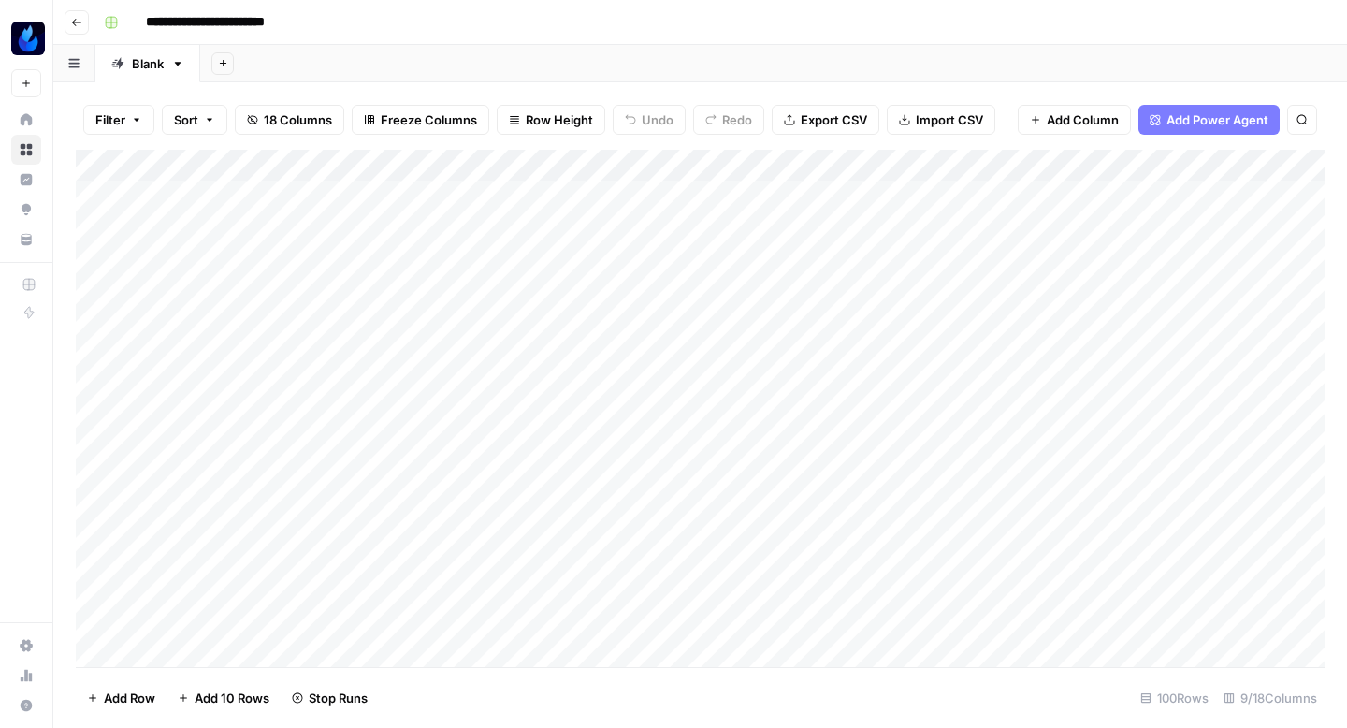
click at [729, 287] on div "Add Column" at bounding box center [700, 408] width 1249 height 517
click at [729, 315] on div "Add Column" at bounding box center [700, 408] width 1249 height 517
click at [726, 353] on div "Add Column" at bounding box center [700, 408] width 1249 height 517
click at [724, 387] on div "Add Column" at bounding box center [700, 408] width 1249 height 517
click at [724, 416] on div "Add Column" at bounding box center [700, 408] width 1249 height 517
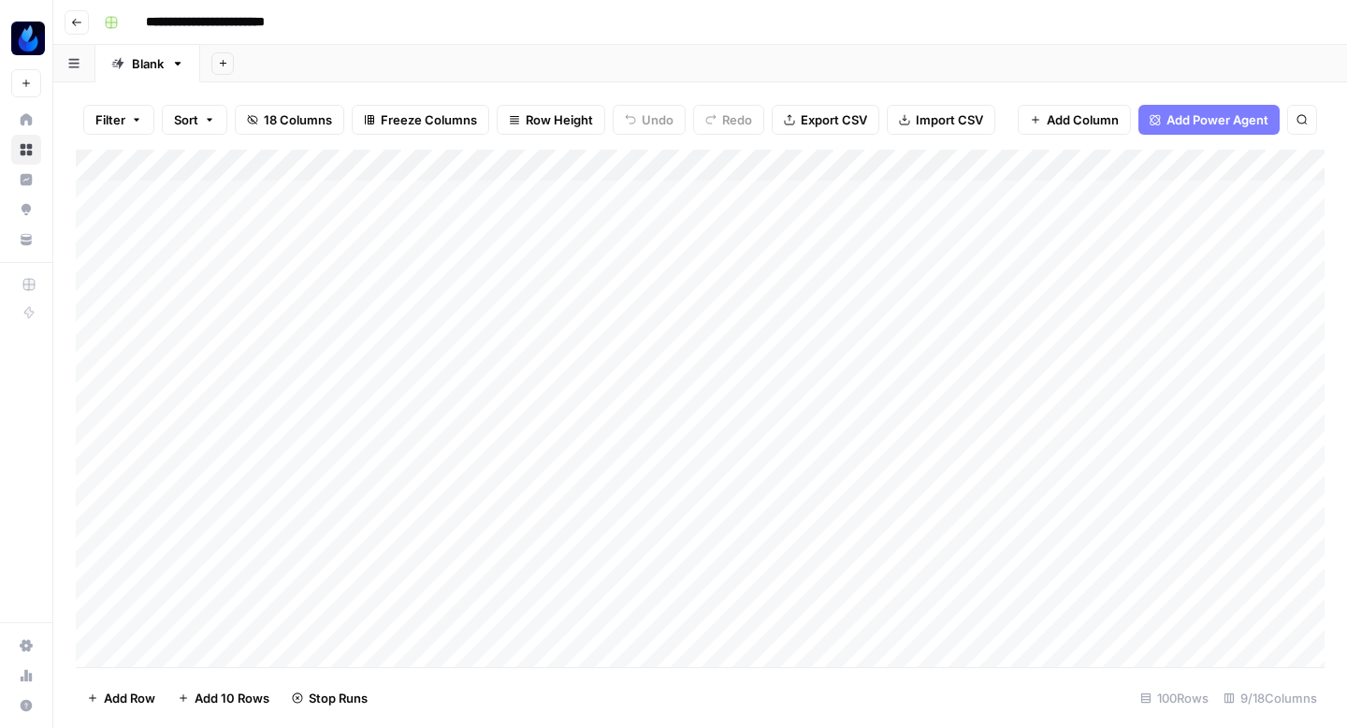
click at [728, 445] on div "Add Column" at bounding box center [700, 408] width 1249 height 517
click at [727, 481] on div "Add Column" at bounding box center [700, 408] width 1249 height 517
click at [397, 513] on div "Add Column" at bounding box center [700, 408] width 1249 height 517
click at [403, 541] on div "Add Column" at bounding box center [700, 408] width 1249 height 517
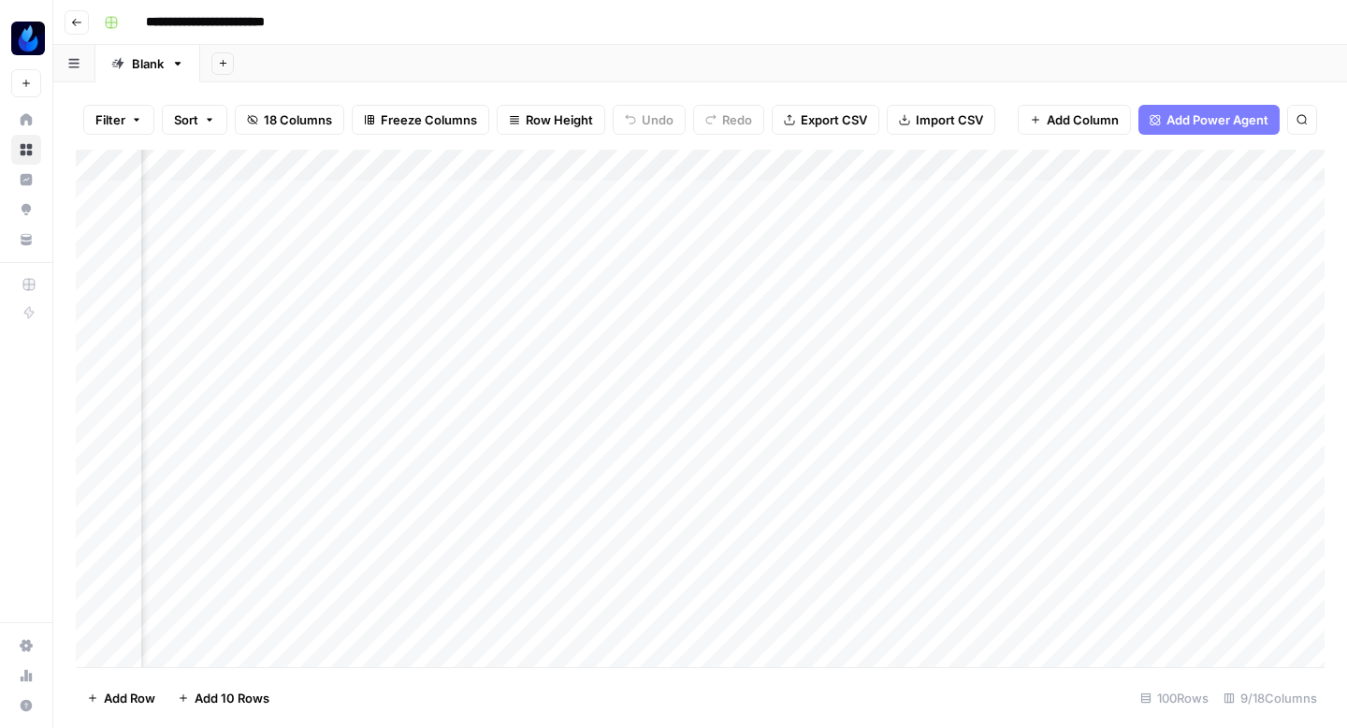
click at [614, 513] on div "Add Column" at bounding box center [700, 408] width 1249 height 517
click at [730, 563] on div "Add Column" at bounding box center [700, 408] width 1249 height 517
click at [721, 583] on div "Add Column" at bounding box center [700, 408] width 1249 height 517
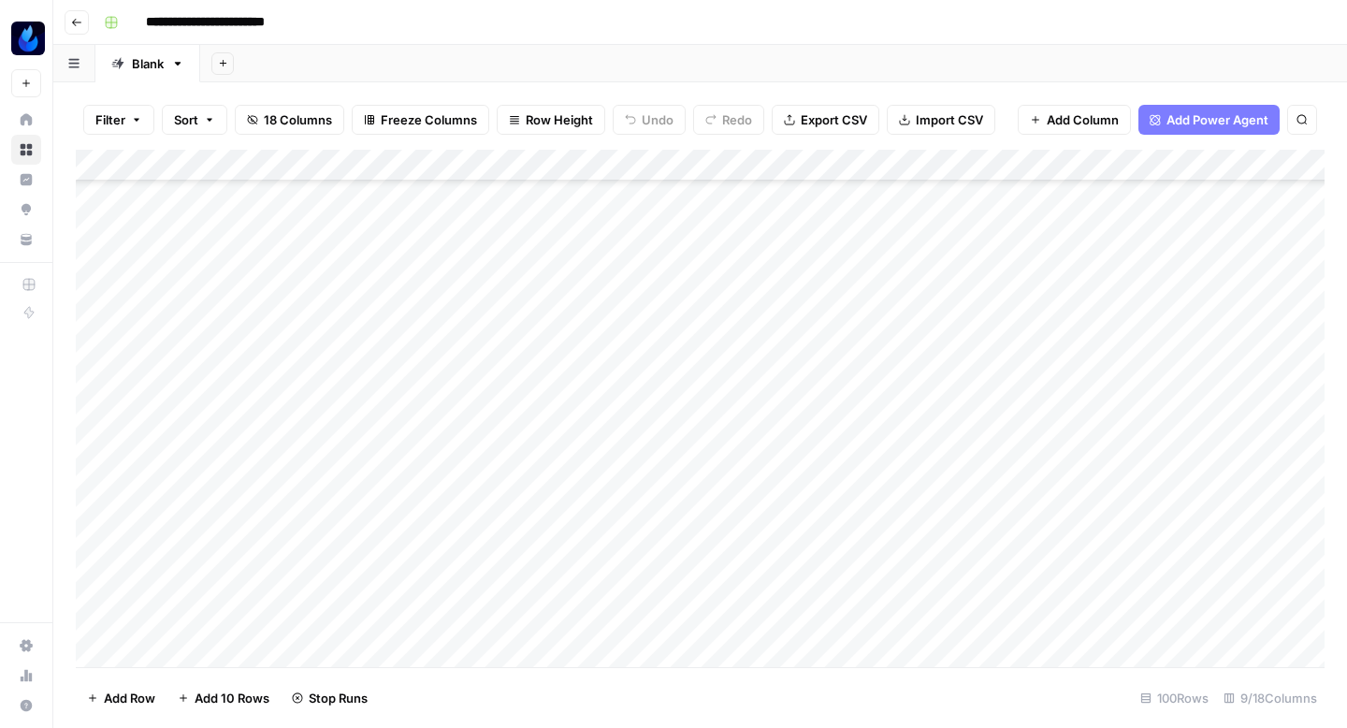
scroll to position [352, 0]
click at [721, 507] on div "Add Column" at bounding box center [700, 408] width 1249 height 517
click at [722, 541] on div "Add Column" at bounding box center [700, 408] width 1249 height 517
click at [845, 188] on div "Add Column" at bounding box center [700, 408] width 1249 height 517
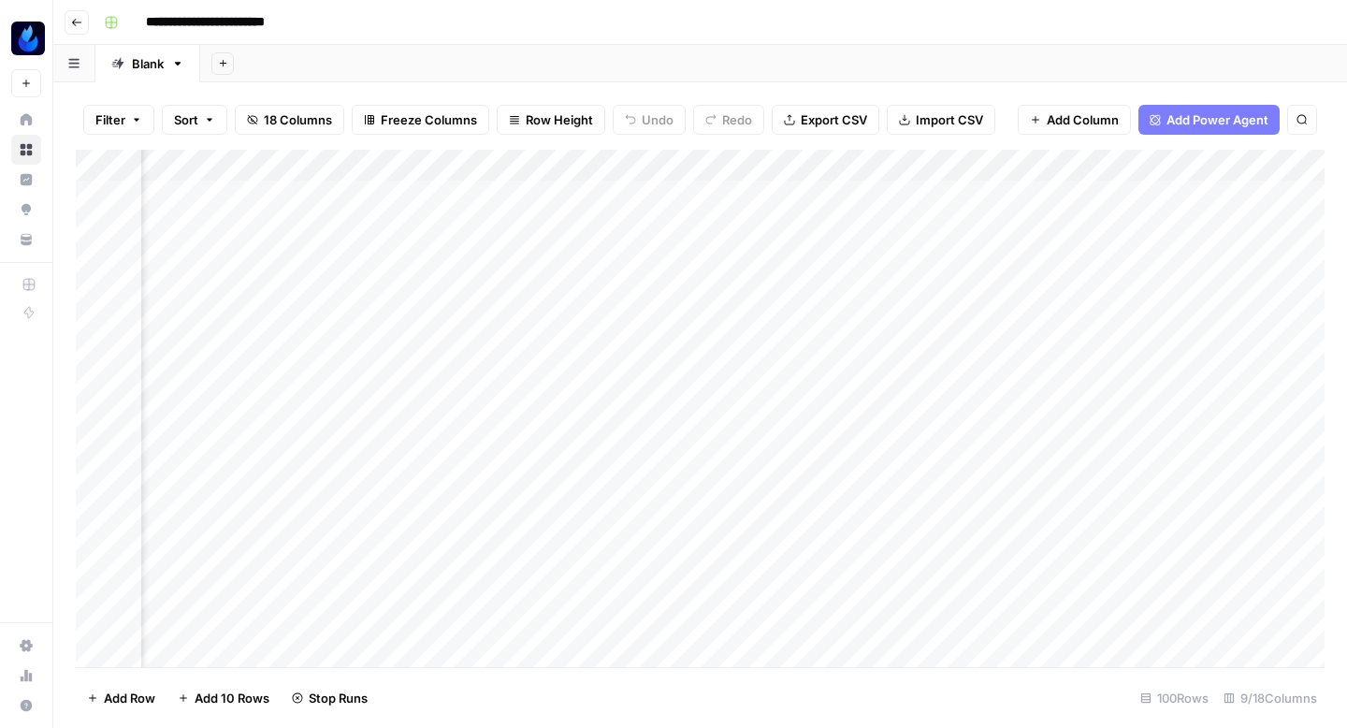
click at [831, 350] on div "Add Column" at bounding box center [700, 408] width 1249 height 517
click at [838, 446] on div "Add Column" at bounding box center [700, 408] width 1249 height 517
click at [837, 511] on div "Add Column" at bounding box center [700, 408] width 1249 height 517
